Goal: Task Accomplishment & Management: Use online tool/utility

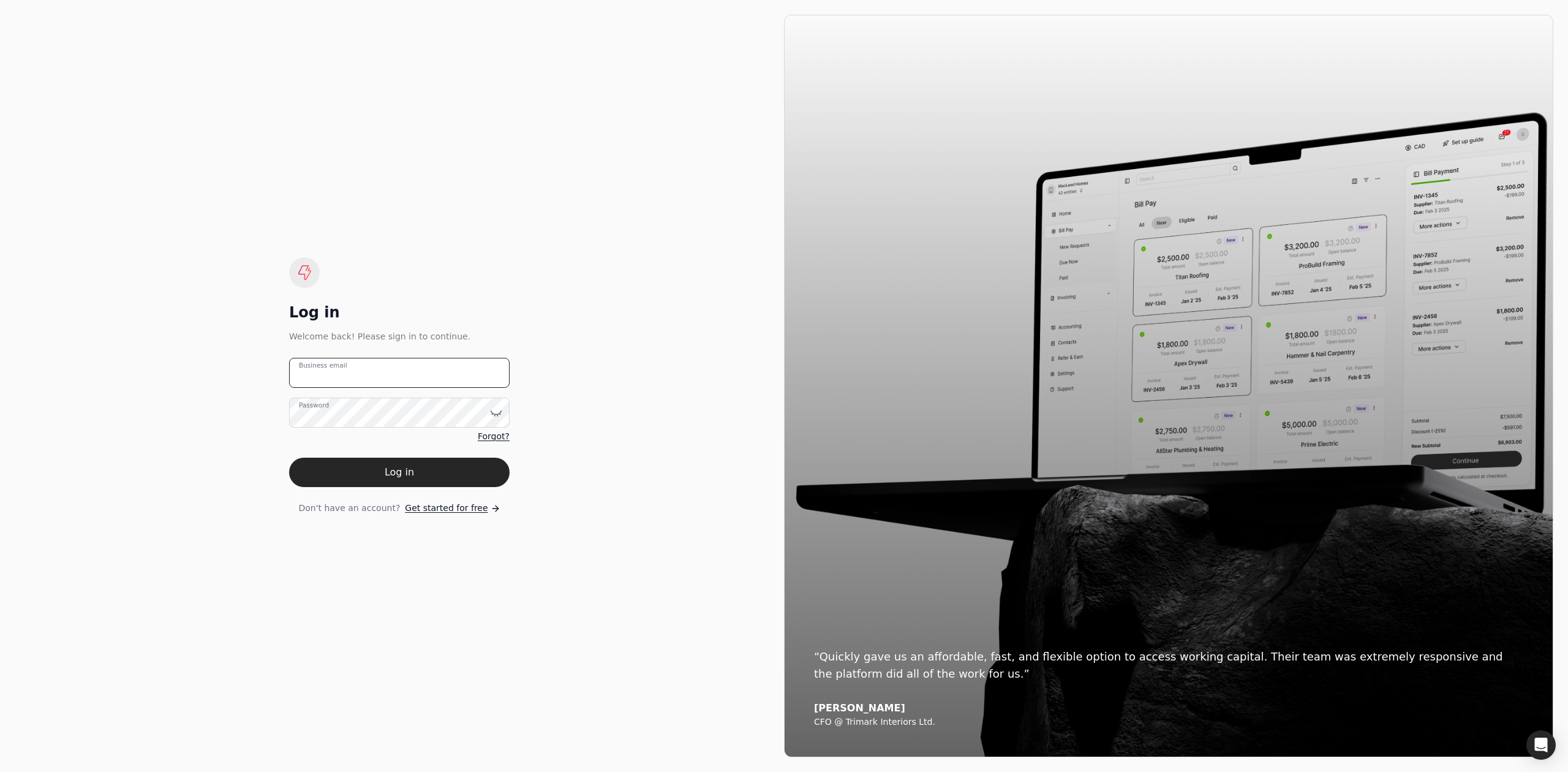
click at [413, 378] on email "Business email" at bounding box center [400, 372] width 221 height 30
type email "[EMAIL_ADDRESS][DOMAIN_NAME]"
click at [289, 458] on button "Log in" at bounding box center [400, 472] width 221 height 29
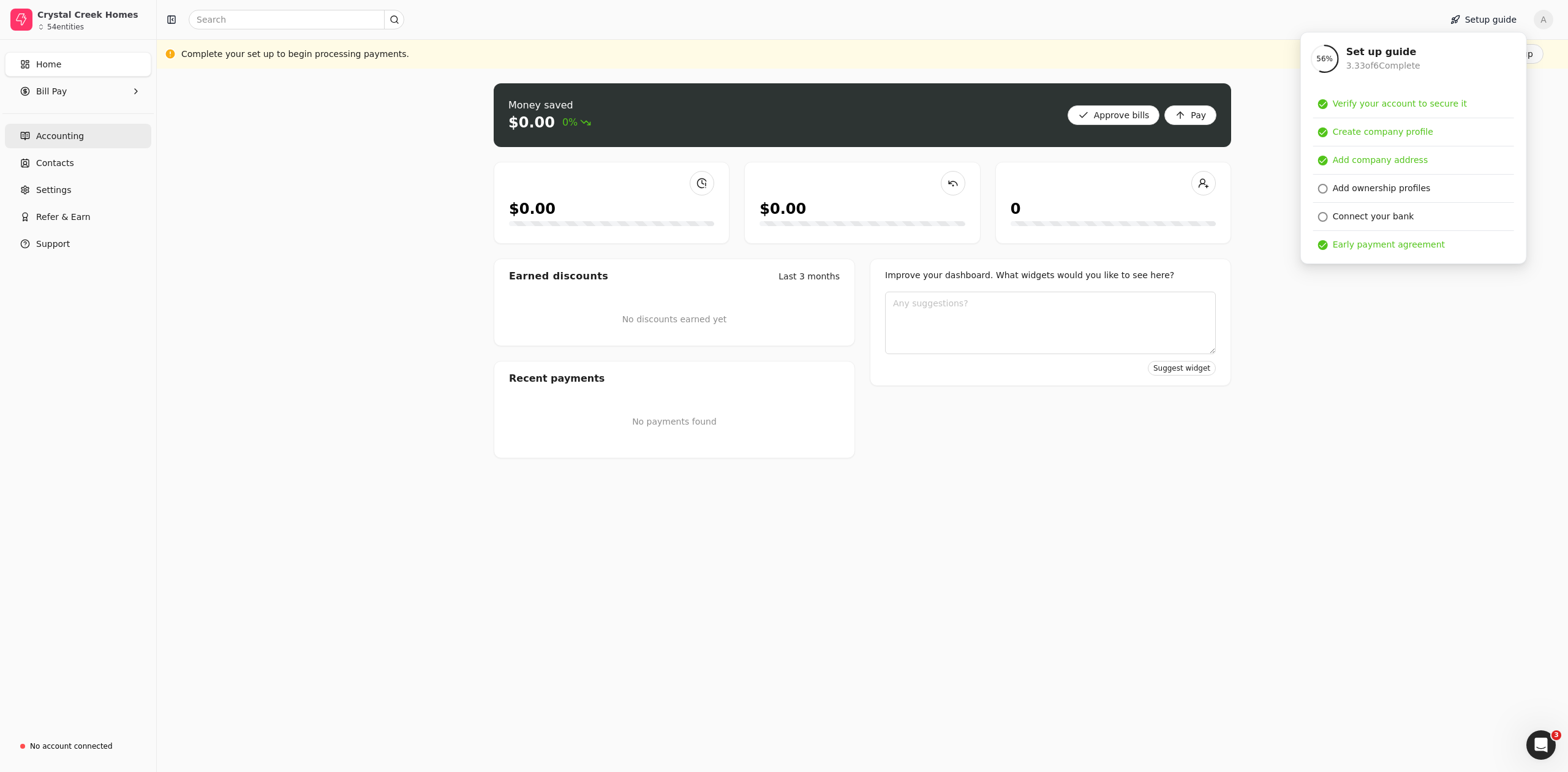
click at [57, 141] on span "Accounting" at bounding box center [60, 136] width 48 height 13
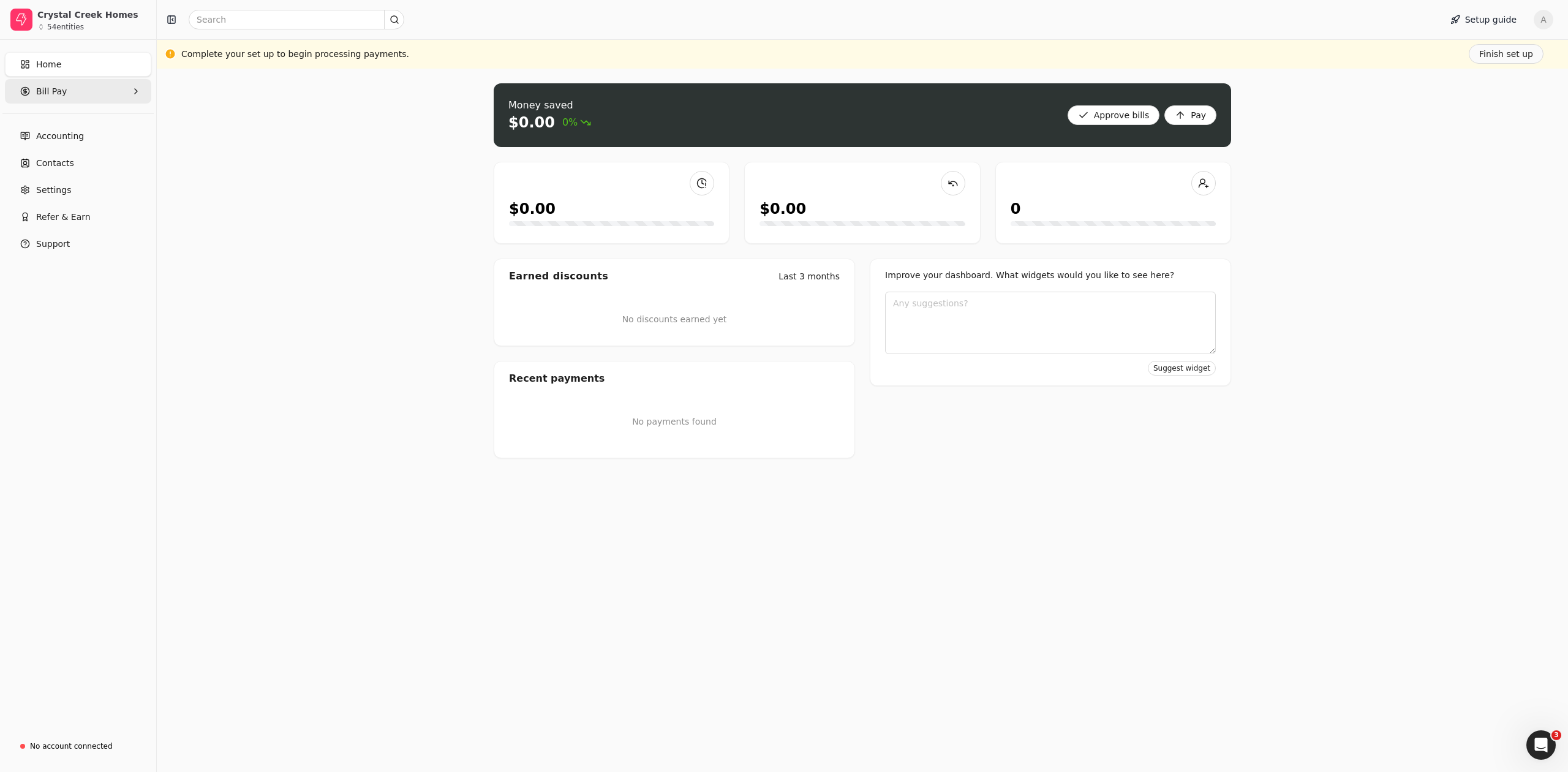
click at [67, 89] on Pay "Bill Pay" at bounding box center [78, 91] width 147 height 24
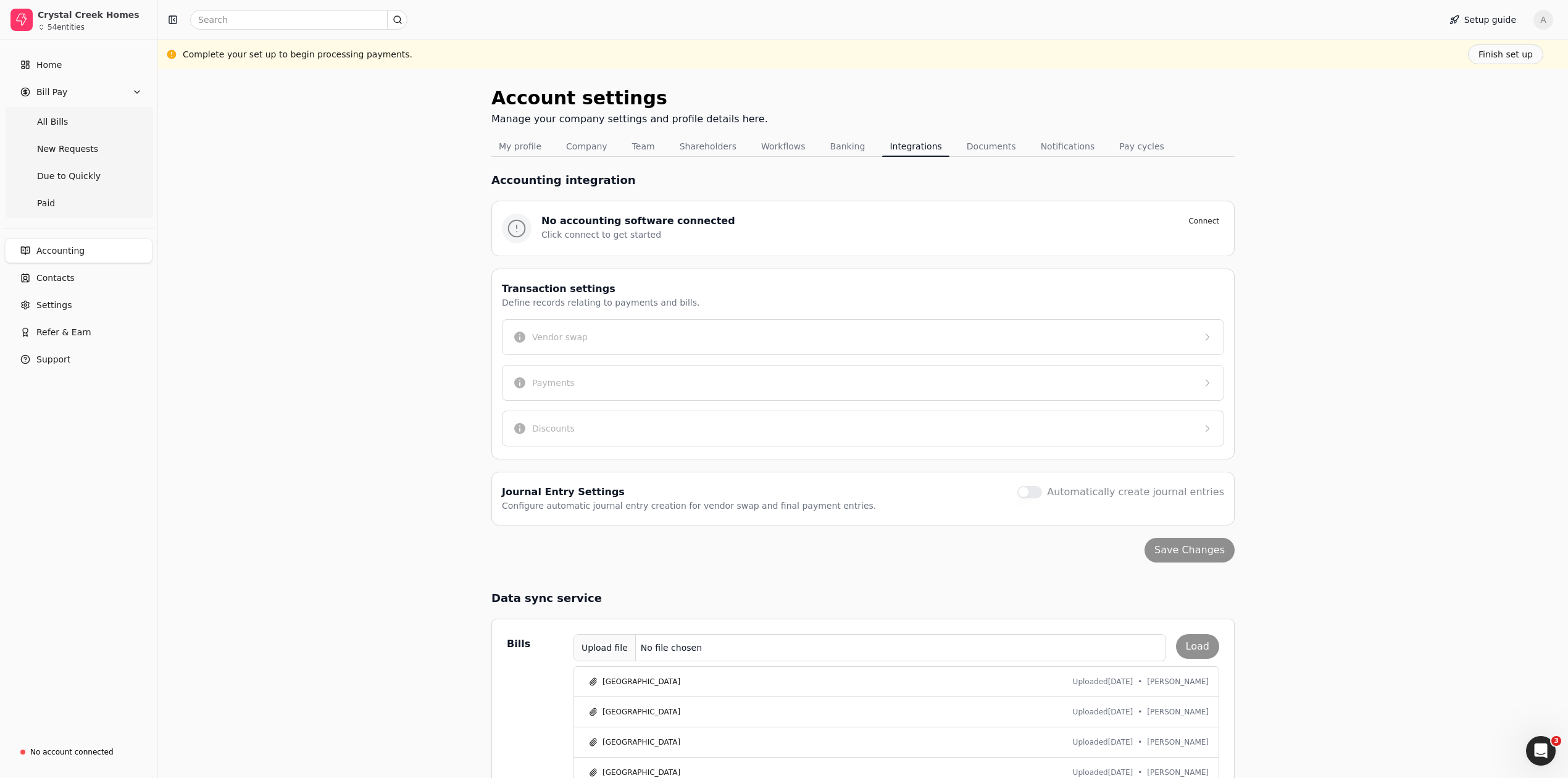
click at [60, 254] on span "Accounting" at bounding box center [61, 251] width 48 height 13
click at [689, 650] on div "No file chosen" at bounding box center [671, 648] width 71 height 23
click at [1193, 648] on button "Load" at bounding box center [1197, 646] width 43 height 25
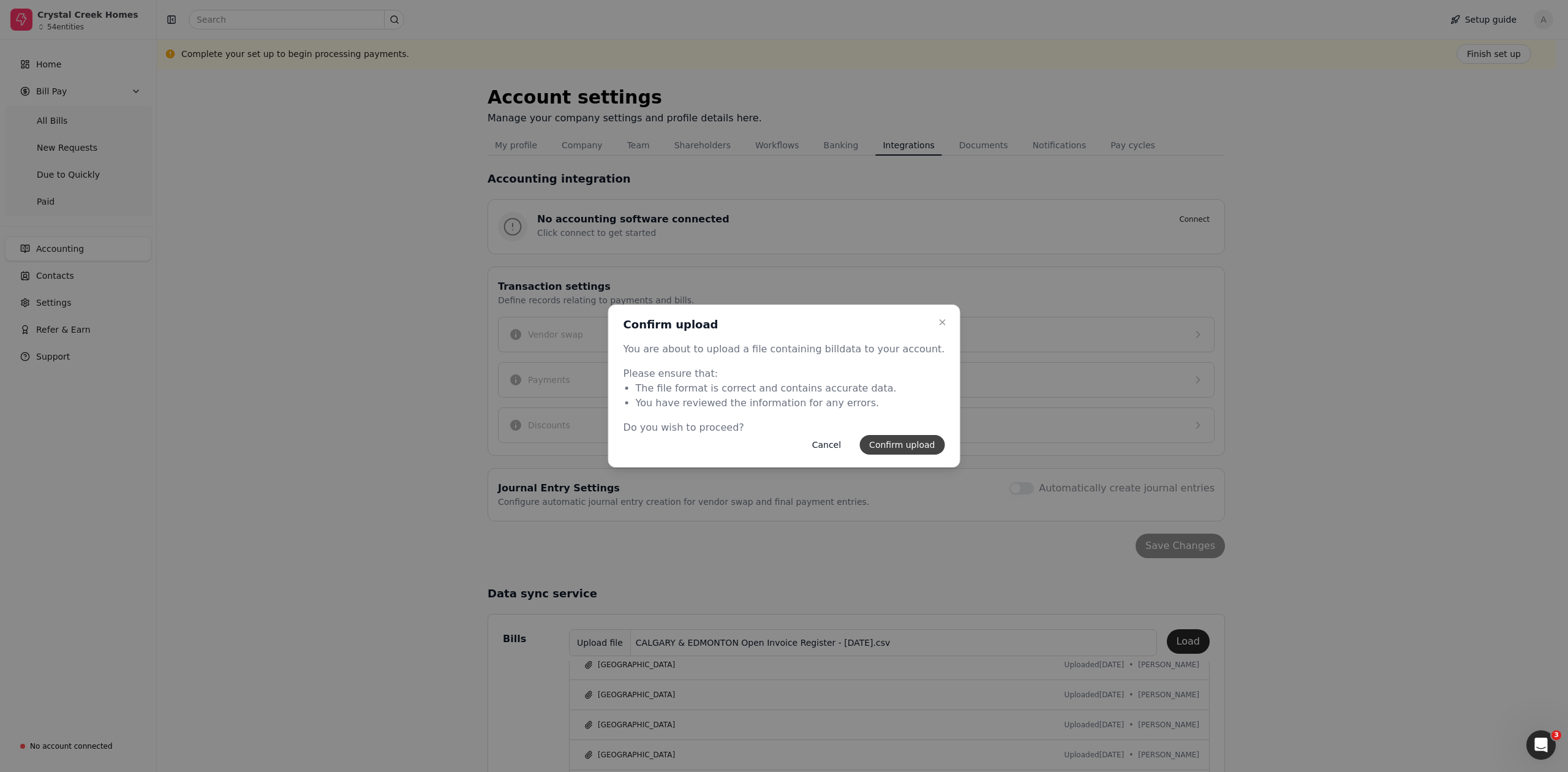
click at [906, 442] on button "Confirm upload" at bounding box center [902, 444] width 85 height 20
